Goal: Task Accomplishment & Management: Manage account settings

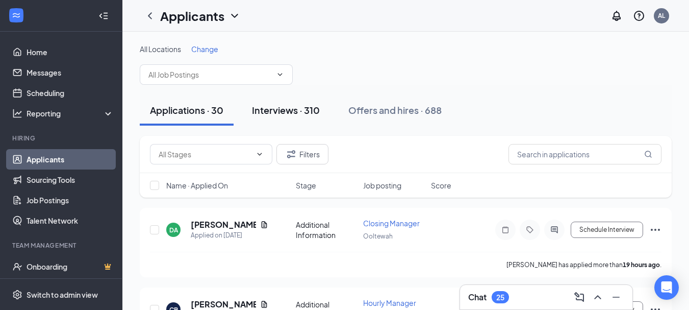
click at [305, 113] on div "Interviews · 310" at bounding box center [286, 110] width 68 height 13
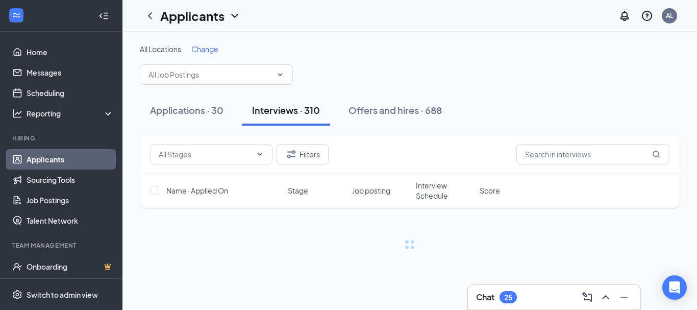
click at [395, 115] on div "Offers and hires · 688" at bounding box center [394, 110] width 93 height 13
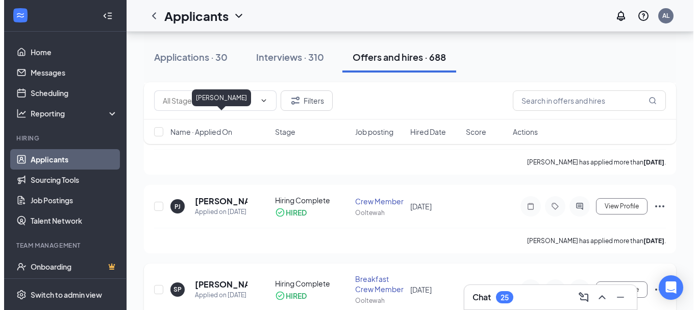
scroll to position [561, 0]
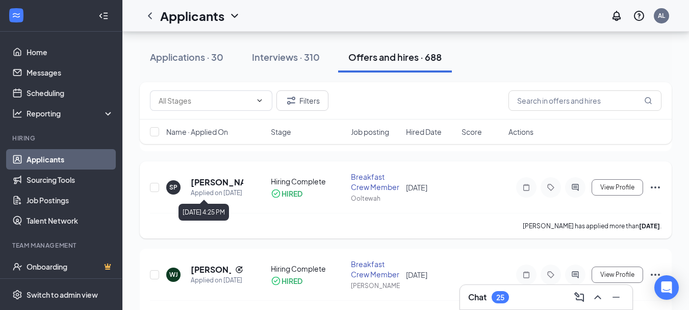
click at [212, 186] on h5 "[PERSON_NAME]" at bounding box center [217, 181] width 53 height 11
click at [206, 183] on h5 "[PERSON_NAME]" at bounding box center [217, 181] width 53 height 11
